Goal: Navigation & Orientation: Go to known website

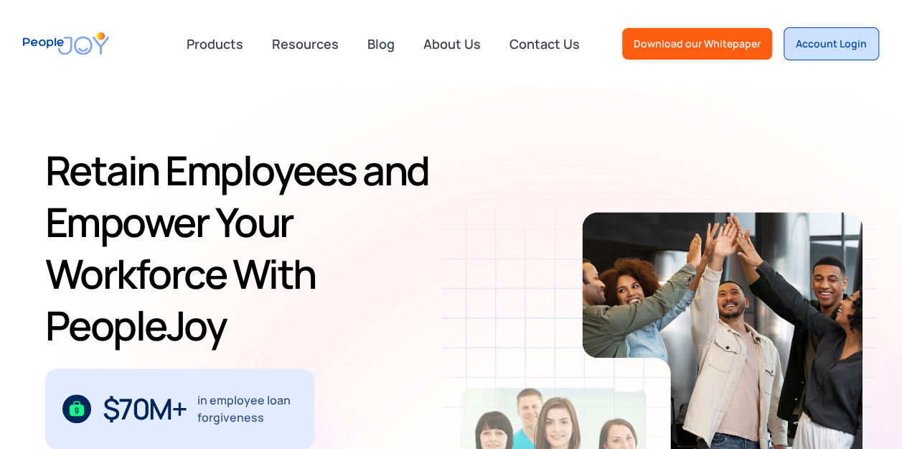
click at [854, 37] on div "Account Login" at bounding box center [831, 44] width 71 height 14
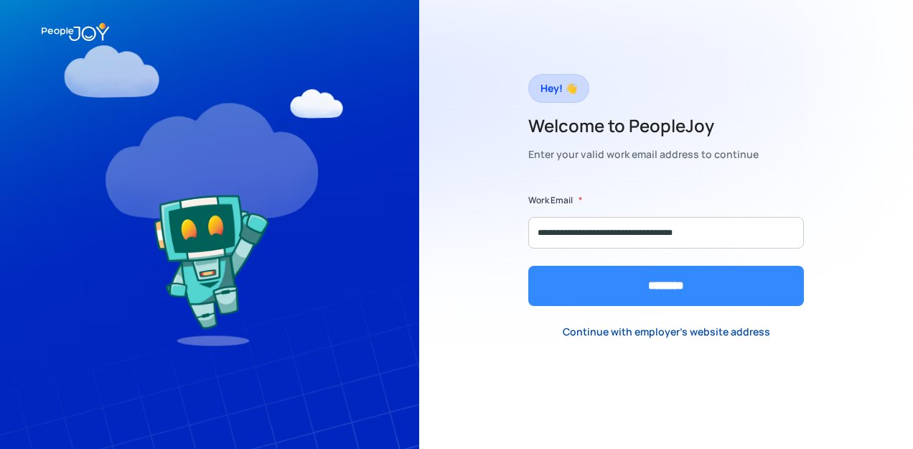
type input "**********"
click at [665, 291] on input "********" at bounding box center [666, 286] width 276 height 40
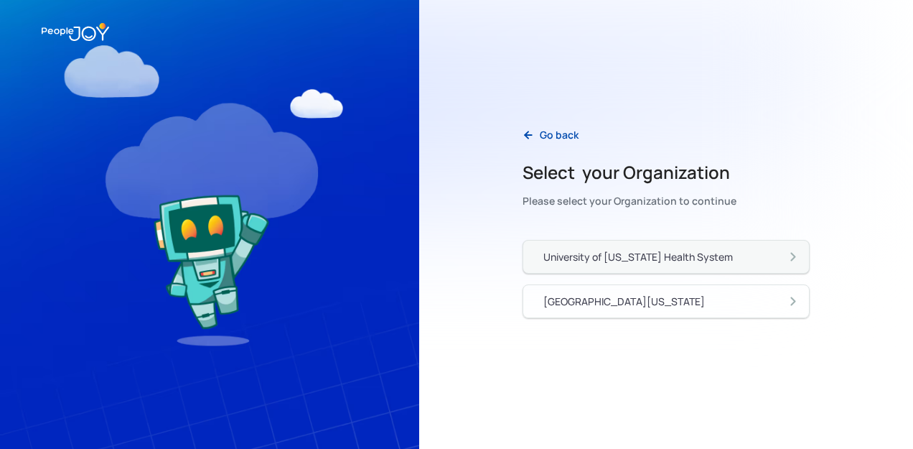
click at [662, 263] on div "University of [US_STATE] Health System" at bounding box center [637, 257] width 189 height 14
